Goal: Check status: Check status

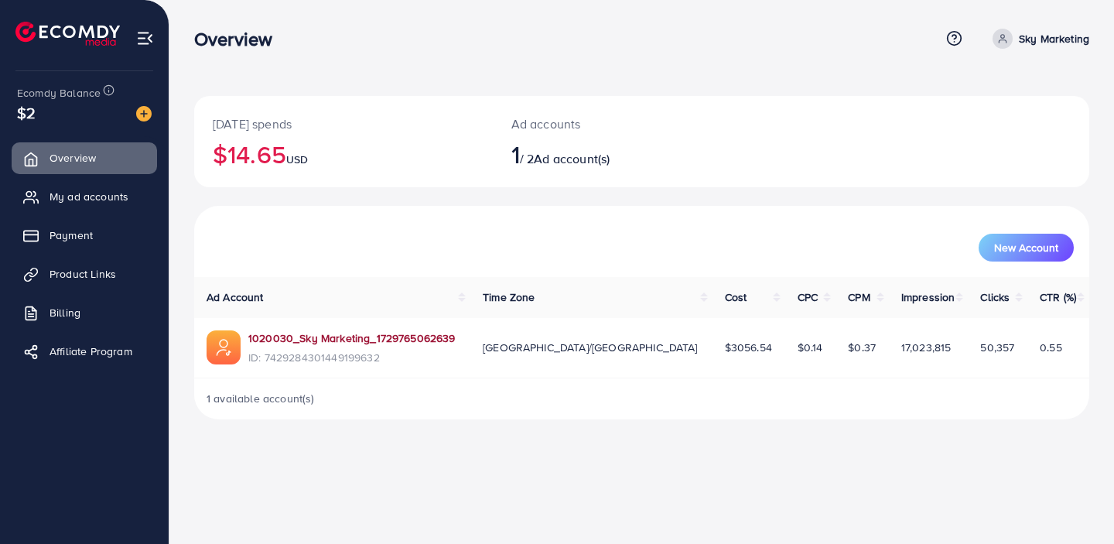
click at [400, 333] on link "1020030_Sky Marketing_1729765062639" at bounding box center [351, 337] width 207 height 15
